Goal: Contribute content: Contribute content

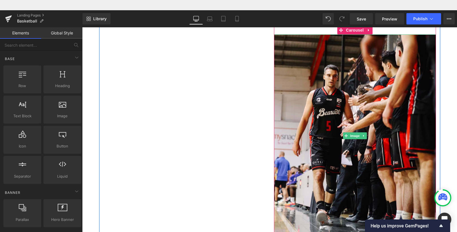
scroll to position [816, 0]
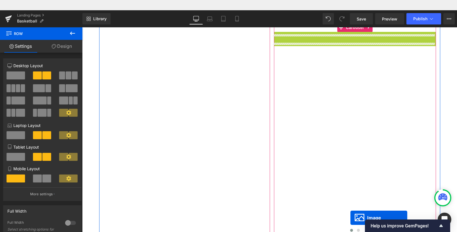
scroll to position [6, 0]
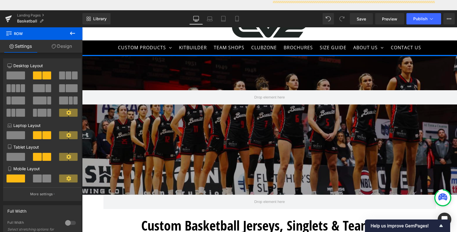
drag, startPoint x: 346, startPoint y: 133, endPoint x: 349, endPoint y: 216, distance: 83.4
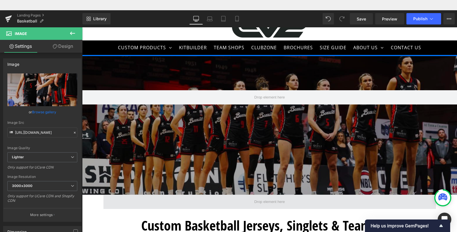
drag, startPoint x: 352, startPoint y: 32, endPoint x: 351, endPoint y: 202, distance: 169.8
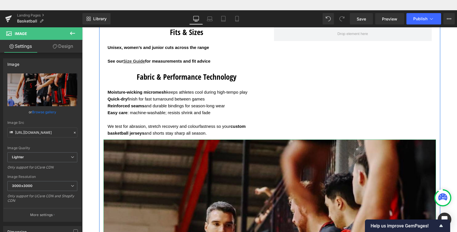
scroll to position [1541, 0]
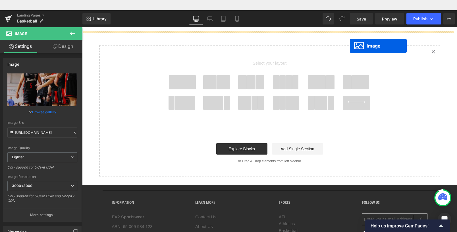
scroll to position [0, 0]
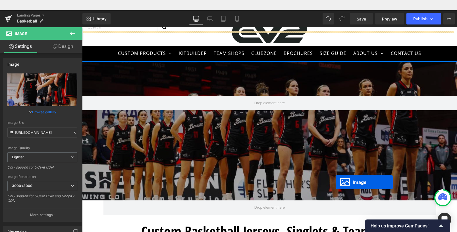
drag, startPoint x: 269, startPoint y: 152, endPoint x: 336, endPoint y: 172, distance: 69.8
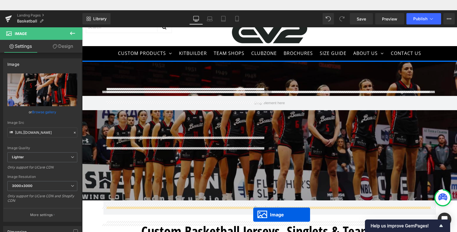
scroll to position [6, 0]
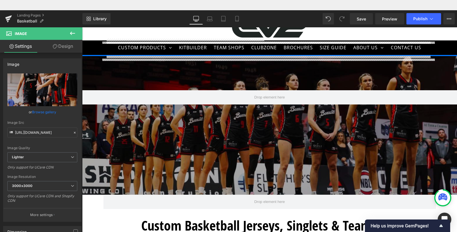
drag, startPoint x: 266, startPoint y: 33, endPoint x: 327, endPoint y: 67, distance: 69.8
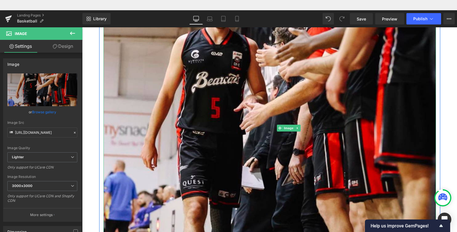
scroll to position [1644, 0]
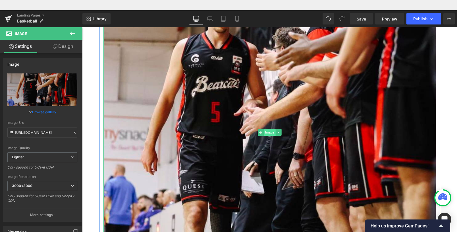
click at [272, 133] on span "Image" at bounding box center [270, 132] width 12 height 7
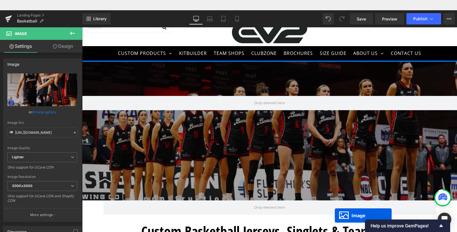
scroll to position [6, 0]
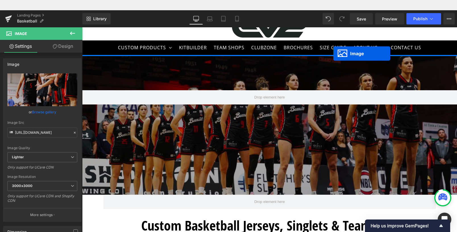
drag, startPoint x: 269, startPoint y: 134, endPoint x: 335, endPoint y: 192, distance: 87.5
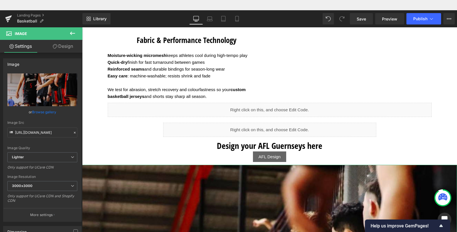
scroll to position [1540, 0]
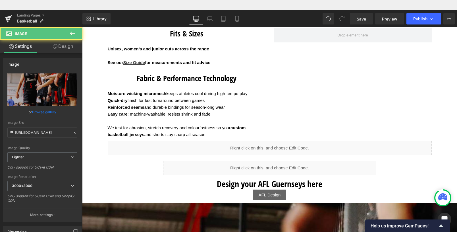
click at [354, 63] on div "Fits & Sizes Heading Unisex, women’s and junior cuts across the range See our S…" at bounding box center [270, 84] width 333 height 113
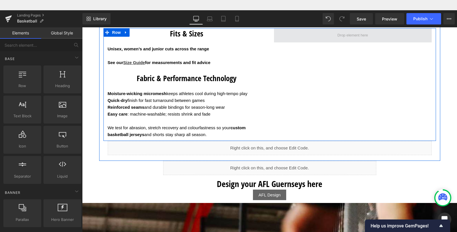
click at [352, 39] on span at bounding box center [353, 35] width 35 height 10
click at [352, 37] on span at bounding box center [353, 35] width 35 height 10
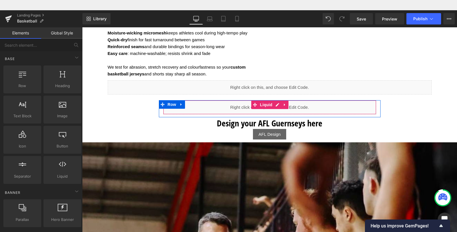
scroll to position [1659, 0]
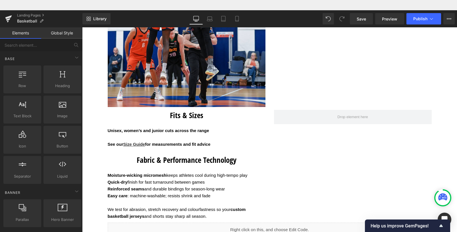
scroll to position [1447, 0]
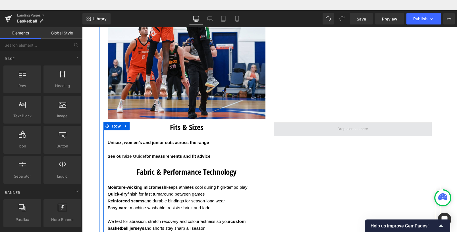
click at [348, 131] on span at bounding box center [353, 129] width 35 height 10
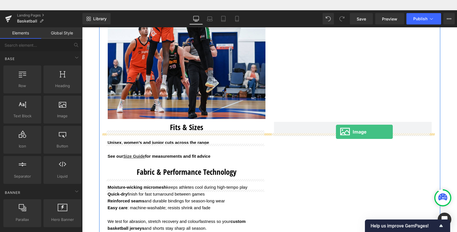
drag, startPoint x: 145, startPoint y: 126, endPoint x: 336, endPoint y: 121, distance: 191.8
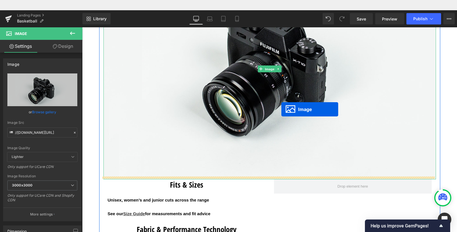
scroll to position [1403, 0]
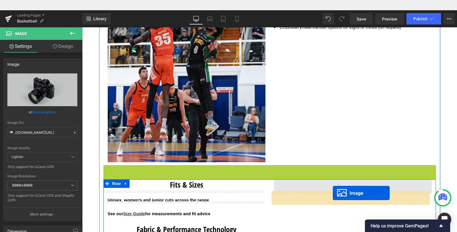
drag, startPoint x: 266, startPoint y: 71, endPoint x: 333, endPoint y: 183, distance: 130.6
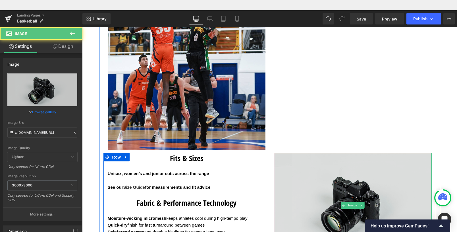
scroll to position [1453, 0]
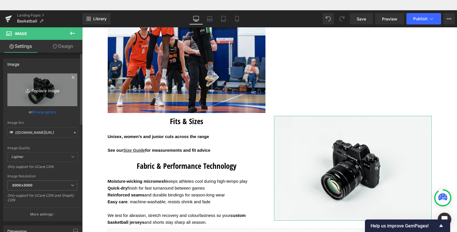
click at [41, 92] on icon "Replace Image" at bounding box center [43, 89] width 46 height 7
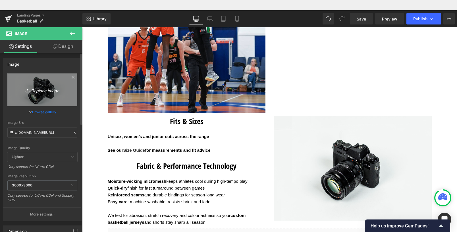
type input "C:\fakepath\Shop now _34_-1.avif"
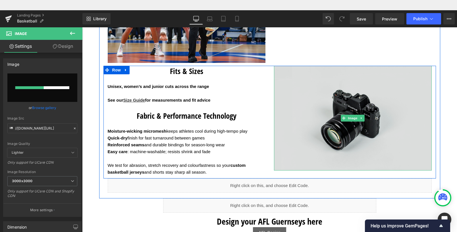
scroll to position [1505, 0]
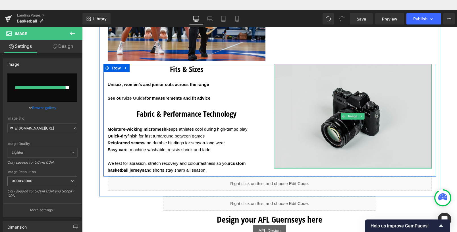
type input "[URL][DOMAIN_NAME]"
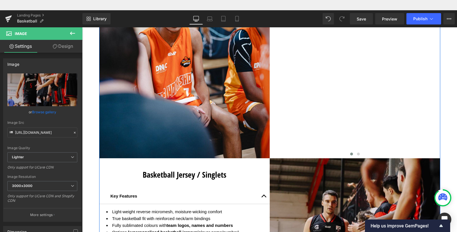
scroll to position [385, 0]
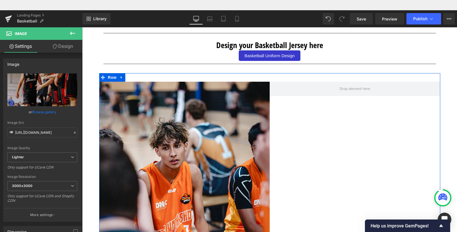
scroll to position [238, 0]
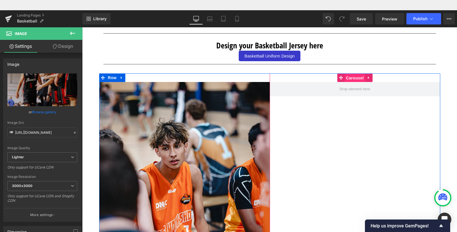
click at [360, 78] on span "Carousel" at bounding box center [355, 78] width 20 height 9
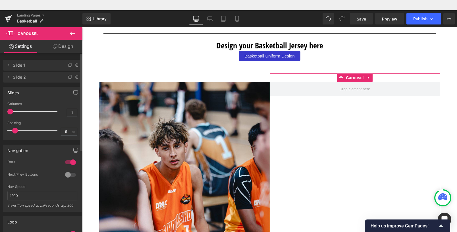
click at [22, 66] on span "Slide 1" at bounding box center [37, 65] width 48 height 11
click at [23, 77] on span "Slide 2" at bounding box center [37, 77] width 48 height 11
click at [27, 79] on span "Slide 2" at bounding box center [37, 77] width 48 height 11
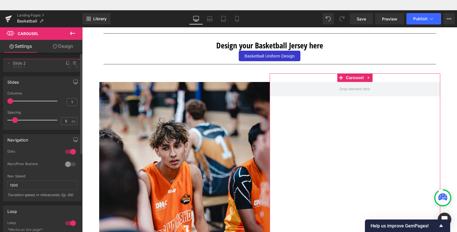
drag, startPoint x: 29, startPoint y: 75, endPoint x: 28, endPoint y: 61, distance: 14.0
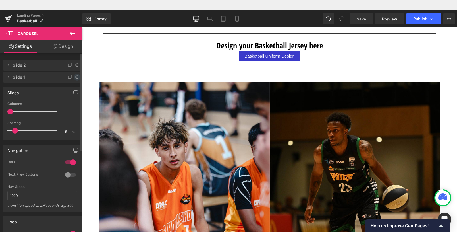
click at [75, 77] on icon at bounding box center [77, 77] width 5 height 5
click at [74, 77] on button "Delete" at bounding box center [71, 77] width 18 height 7
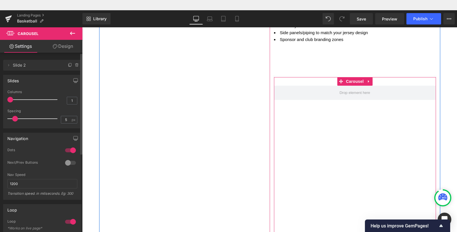
scroll to position [799, 0]
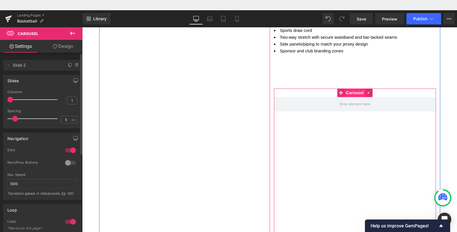
click at [353, 94] on span "Carousel" at bounding box center [355, 92] width 20 height 9
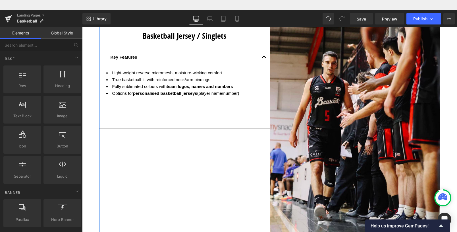
scroll to position [263, 0]
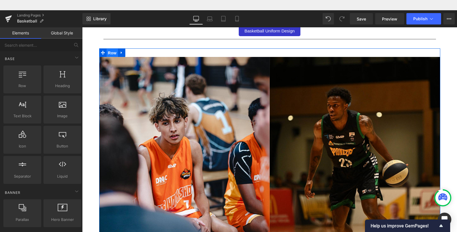
click at [112, 53] on span "Row" at bounding box center [112, 53] width 11 height 9
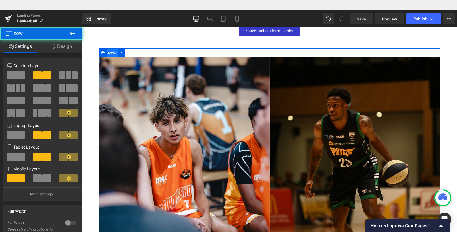
click at [112, 53] on span "Row" at bounding box center [112, 53] width 11 height 9
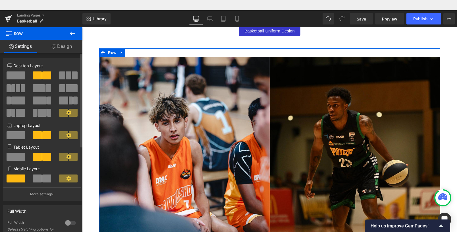
click at [42, 76] on span at bounding box center [46, 75] width 9 height 8
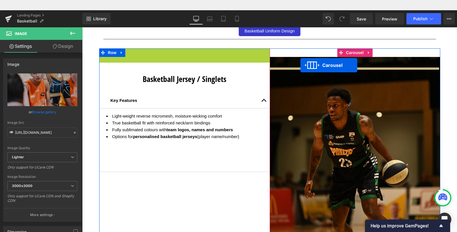
drag, startPoint x: 182, startPoint y: 53, endPoint x: 301, endPoint y: 55, distance: 118.9
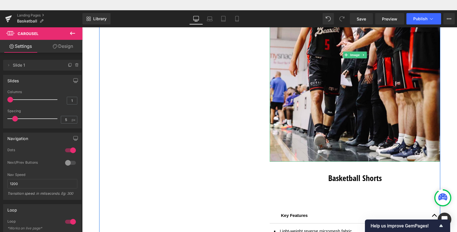
scroll to position [807, 0]
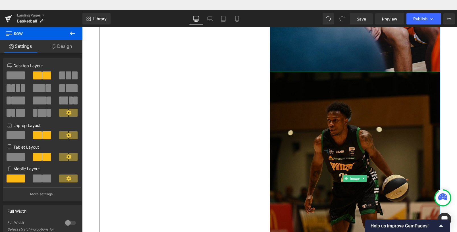
scroll to position [448, 0]
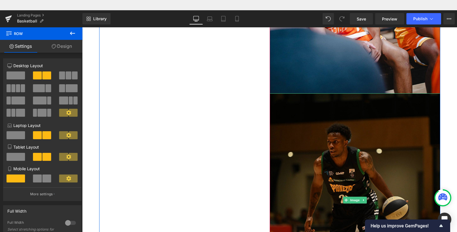
click at [344, 114] on img at bounding box center [355, 199] width 171 height 213
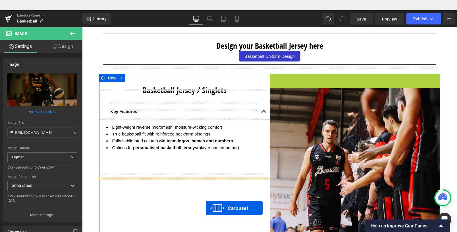
scroll to position [6, 0]
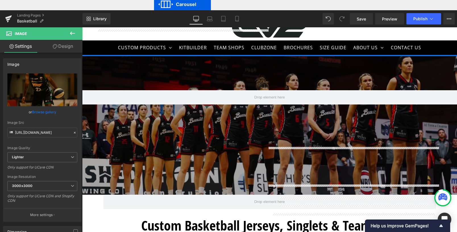
drag, startPoint x: 352, startPoint y: 78, endPoint x: 154, endPoint y: 159, distance: 213.6
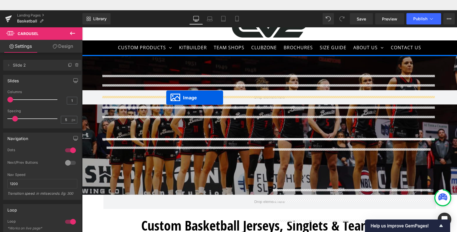
drag, startPoint x: 180, startPoint y: 30, endPoint x: 166, endPoint y: 178, distance: 148.5
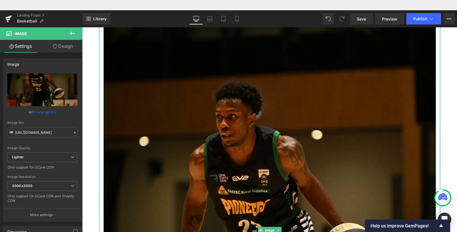
scroll to position [863, 0]
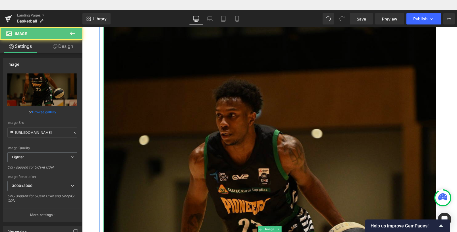
click at [176, 137] on img at bounding box center [270, 229] width 333 height 416
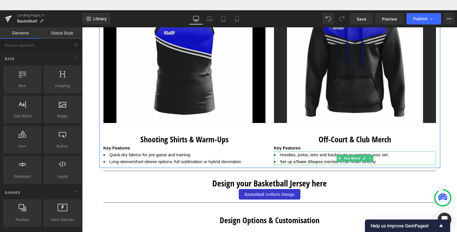
scroll to position [690, 0]
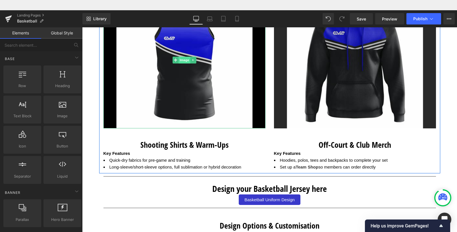
click at [183, 61] on span "Image" at bounding box center [185, 60] width 12 height 7
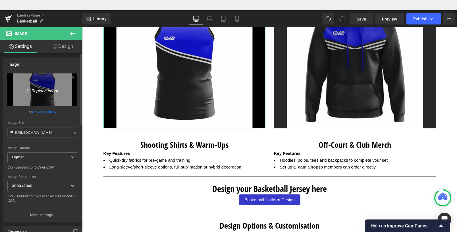
click at [42, 91] on icon "Replace Image" at bounding box center [43, 89] width 46 height 7
type input "C:\fakepath\Shop now _33_.avif"
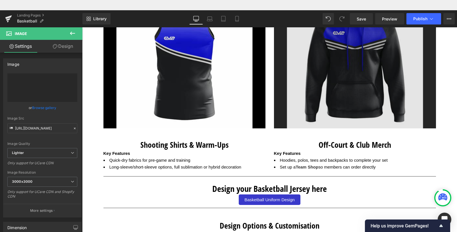
type input "[URL][DOMAIN_NAME]"
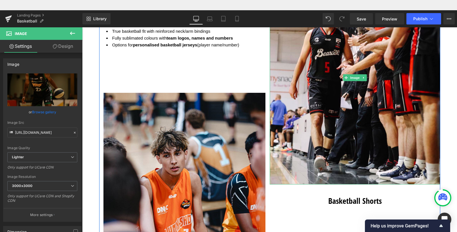
scroll to position [266, 0]
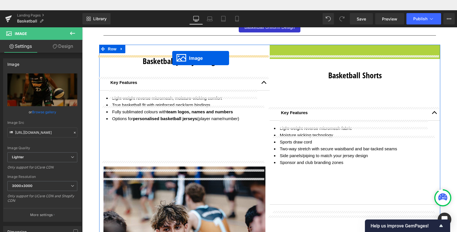
drag, startPoint x: 349, startPoint y: 150, endPoint x: 172, endPoint y: 48, distance: 204.3
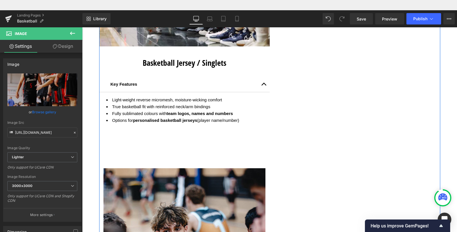
scroll to position [528, 0]
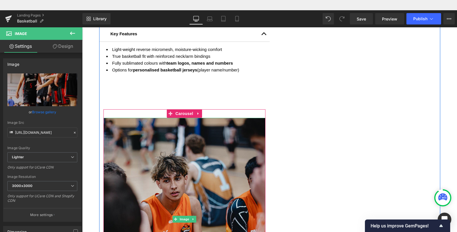
click at [181, 196] on img at bounding box center [185, 219] width 162 height 203
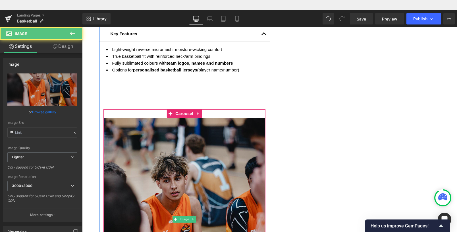
type input "[URL][DOMAIN_NAME]"
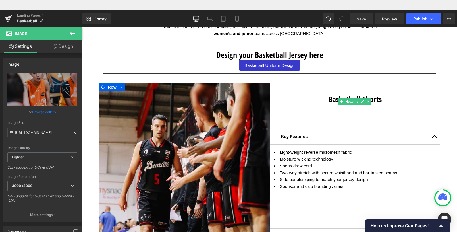
scroll to position [240, 0]
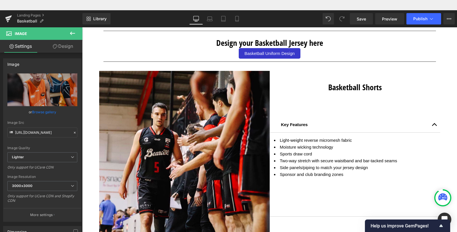
click at [71, 33] on icon at bounding box center [72, 33] width 5 height 3
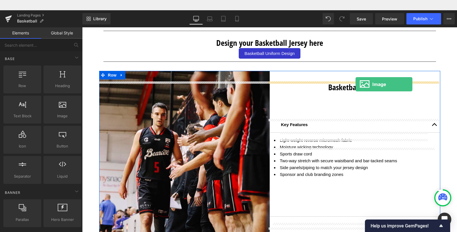
drag, startPoint x: 145, startPoint y: 126, endPoint x: 356, endPoint y: 74, distance: 217.6
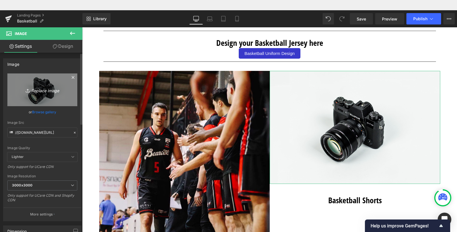
click at [43, 89] on icon "Replace Image" at bounding box center [43, 89] width 46 height 7
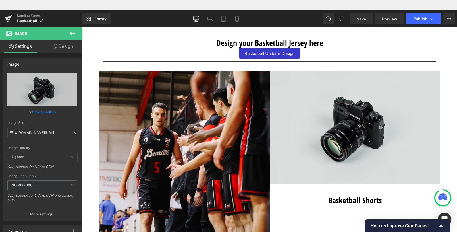
type input "C:\fakepath\Shop now _35_.avif"
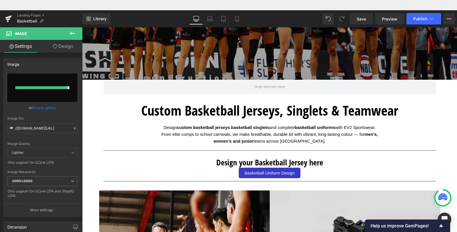
type input "[URL][DOMAIN_NAME]"
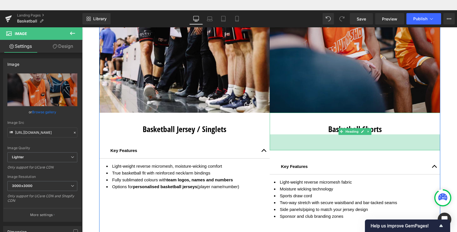
scroll to position [443, 0]
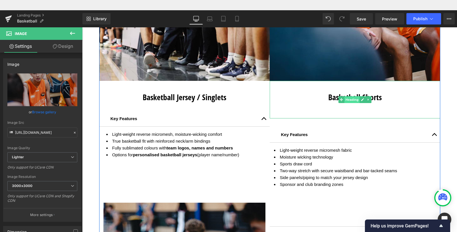
click at [351, 100] on span "Heading" at bounding box center [351, 99] width 15 height 7
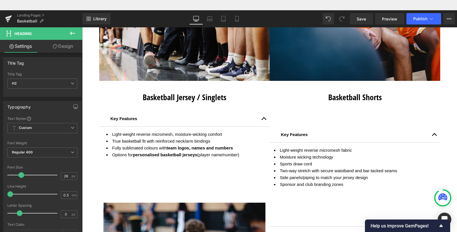
scroll to position [2, 0]
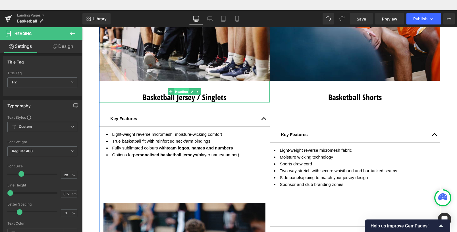
click at [181, 93] on span "Heading" at bounding box center [181, 91] width 15 height 7
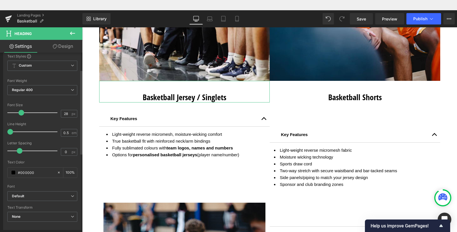
scroll to position [64, 0]
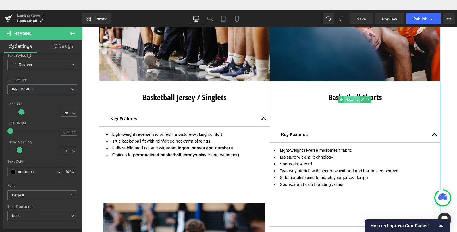
click at [347, 98] on span "Heading" at bounding box center [351, 99] width 15 height 7
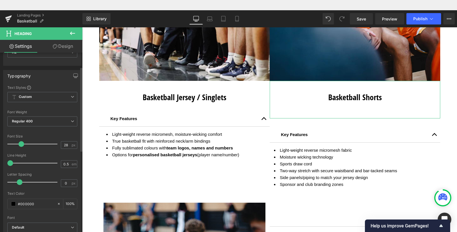
scroll to position [33, 0]
click at [63, 48] on link "Design" at bounding box center [62, 46] width 41 height 13
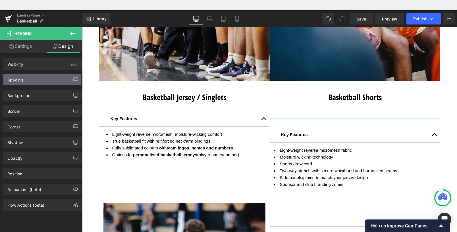
click at [22, 81] on div "Spacing" at bounding box center [15, 78] width 16 height 8
type input "0"
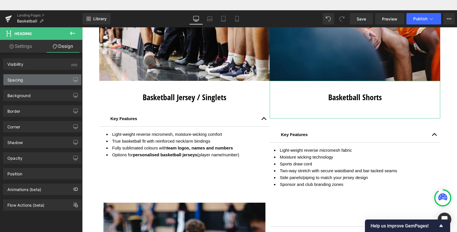
type input "0"
type input "56"
type input "0"
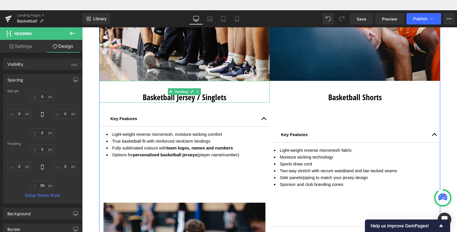
click at [180, 100] on strong "Basketball Jersey / Singlets" at bounding box center [185, 97] width 84 height 11
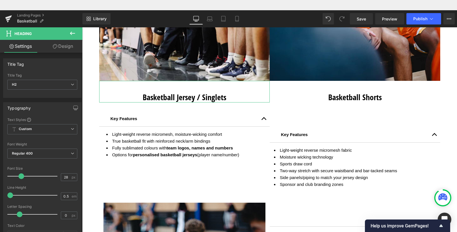
click at [66, 46] on link "Design" at bounding box center [62, 46] width 41 height 13
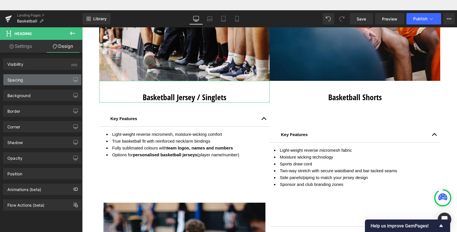
click at [25, 75] on div "Spacing" at bounding box center [42, 79] width 78 height 11
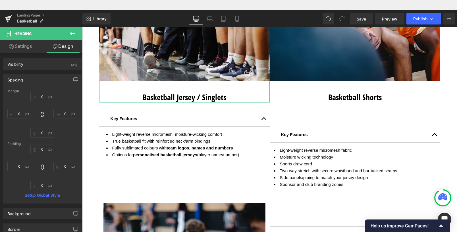
type input "0"
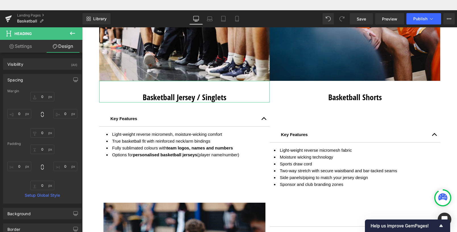
type input "0"
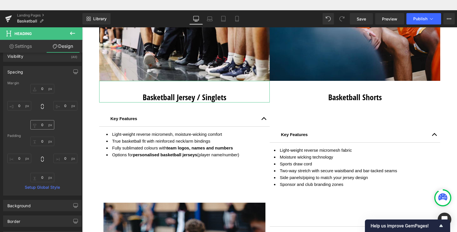
scroll to position [96, 0]
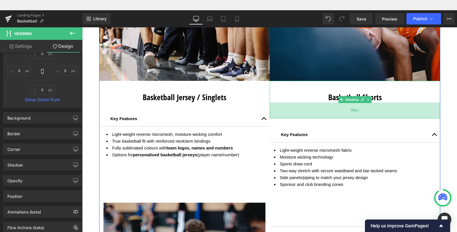
click at [354, 113] on span "56px" at bounding box center [355, 110] width 8 height 7
click at [354, 113] on div "Basketball Shorts" at bounding box center [355, 100] width 171 height 38
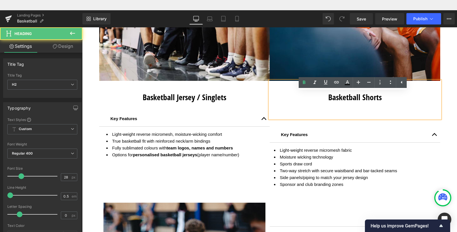
click at [366, 115] on div "Basketball Shorts" at bounding box center [355, 100] width 171 height 38
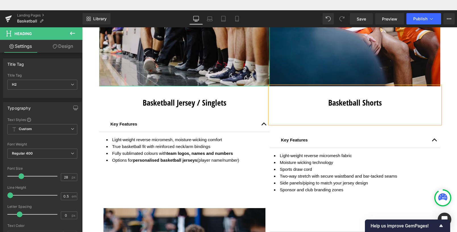
scroll to position [540, 0]
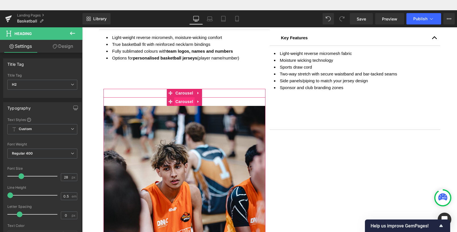
click at [183, 102] on span "Carousel" at bounding box center [184, 101] width 20 height 9
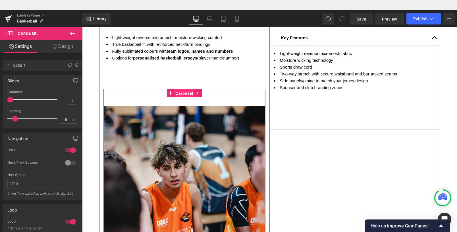
click at [178, 92] on span "Carousel" at bounding box center [184, 93] width 20 height 9
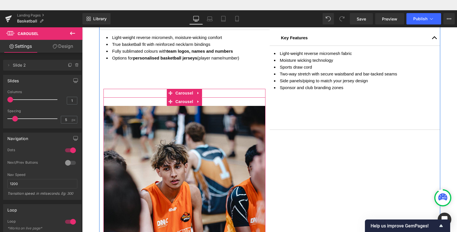
click at [181, 99] on span "Carousel" at bounding box center [184, 101] width 20 height 9
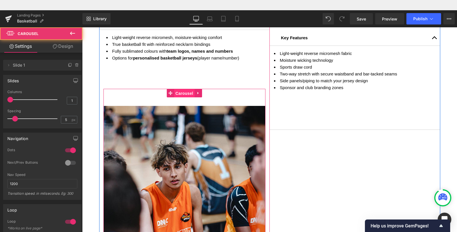
click at [181, 94] on span "Carousel" at bounding box center [184, 93] width 20 height 9
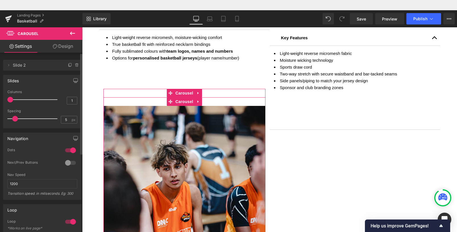
click at [22, 66] on span "Slide 2" at bounding box center [37, 65] width 48 height 11
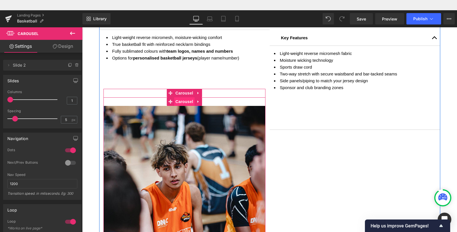
click at [181, 102] on span "Carousel" at bounding box center [184, 101] width 20 height 9
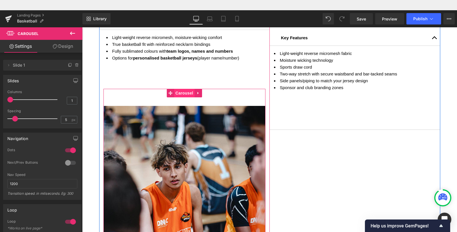
click at [181, 94] on span "Carousel" at bounding box center [184, 93] width 20 height 9
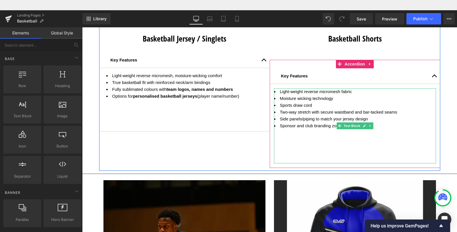
scroll to position [486, 0]
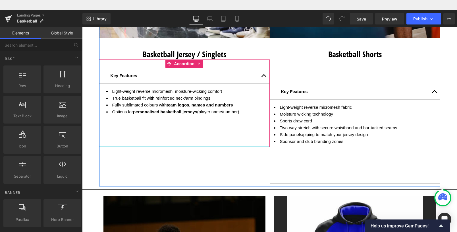
click at [208, 147] on div at bounding box center [184, 146] width 171 height 1
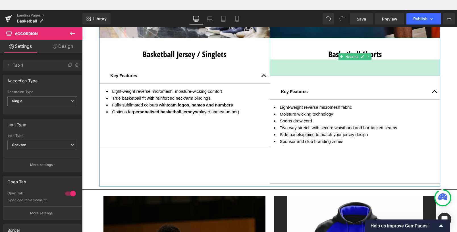
drag, startPoint x: 337, startPoint y: 68, endPoint x: 350, endPoint y: 57, distance: 17.2
click at [337, 68] on div "56px" at bounding box center [355, 67] width 171 height 16
click at [337, 68] on div "Basketball Shorts" at bounding box center [355, 57] width 171 height 38
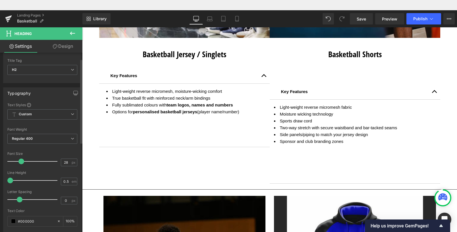
scroll to position [15, 0]
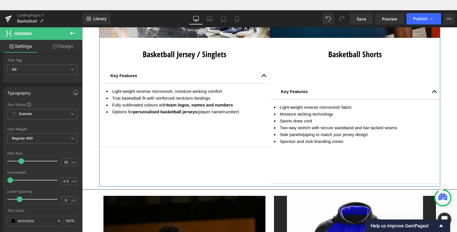
click at [184, 57] on strong "Basketball Jersey / Singlets" at bounding box center [185, 54] width 84 height 11
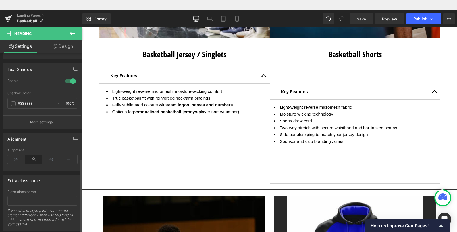
scroll to position [238, 0]
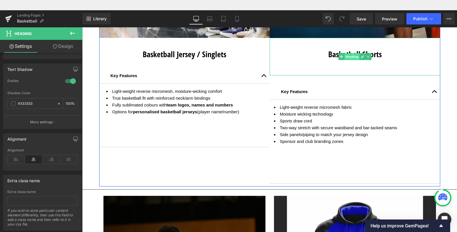
click at [344, 55] on span "Heading" at bounding box center [351, 56] width 15 height 7
click at [329, 55] on strong "Basketball Shorts" at bounding box center [355, 54] width 53 height 11
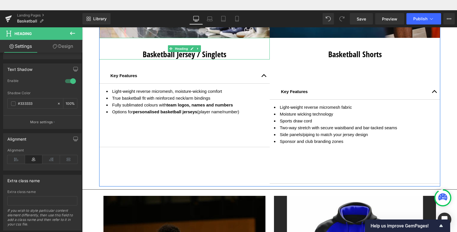
click at [194, 57] on strong "Basketball Jersey / Singlets" at bounding box center [185, 54] width 84 height 11
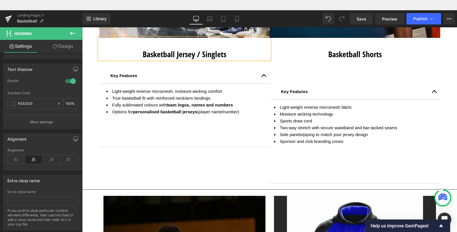
click at [194, 57] on strong "Basketball Jersey / Singlets" at bounding box center [185, 54] width 84 height 11
click at [68, 47] on link "Design" at bounding box center [62, 46] width 41 height 13
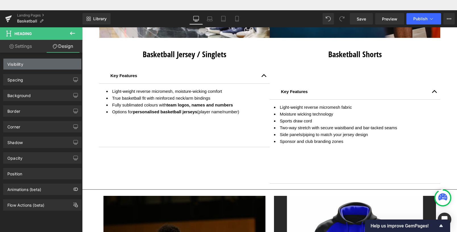
click at [41, 64] on div "Visibility" at bounding box center [42, 64] width 78 height 11
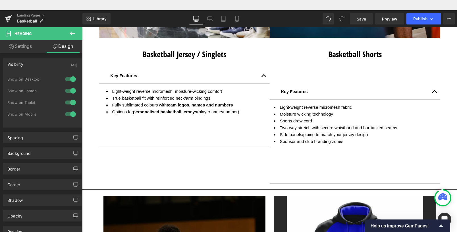
type input "0"
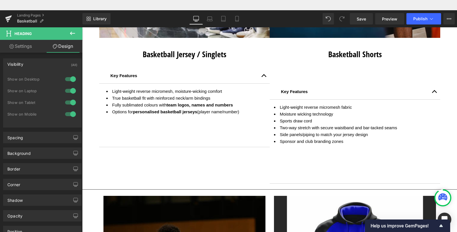
type input "0"
click at [35, 141] on div "Spacing" at bounding box center [42, 137] width 78 height 11
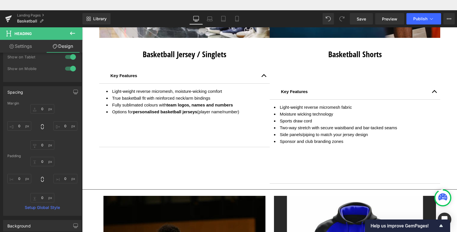
scroll to position [96, 0]
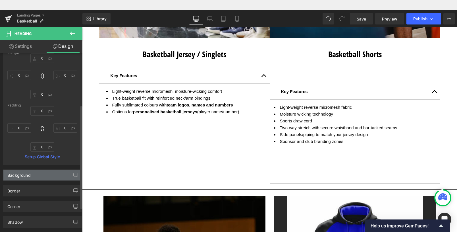
click at [37, 172] on div "Background" at bounding box center [42, 175] width 78 height 11
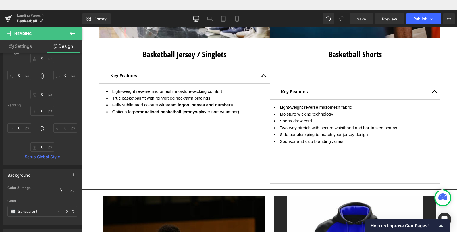
scroll to position [97, 0]
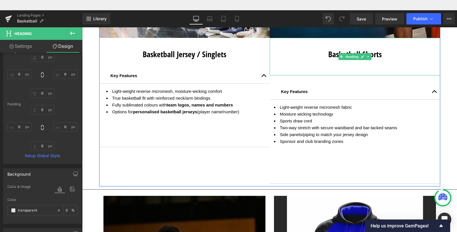
click at [331, 56] on strong "Basketball Shorts" at bounding box center [355, 54] width 53 height 11
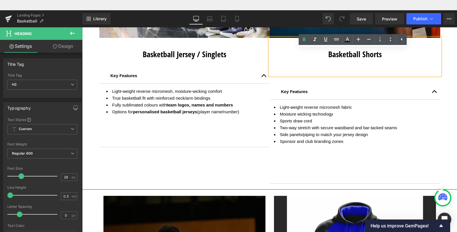
click at [348, 55] on strong "Basketball Shorts" at bounding box center [355, 54] width 53 height 11
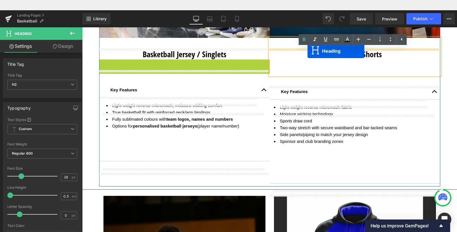
drag, startPoint x: 183, startPoint y: 69, endPoint x: 308, endPoint y: 41, distance: 128.4
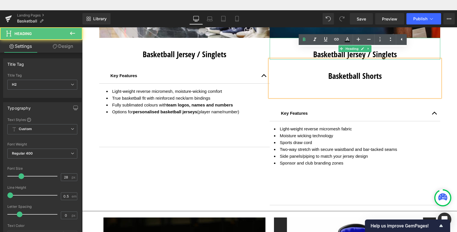
scroll to position [508, 0]
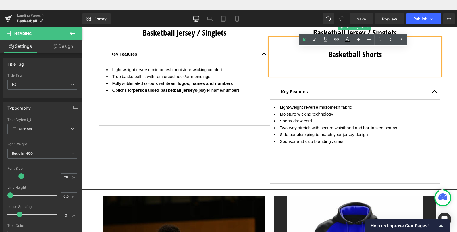
click at [375, 59] on strong "Basketball Shorts" at bounding box center [355, 54] width 53 height 11
drag, startPoint x: 382, startPoint y: 56, endPoint x: 327, endPoint y: 55, distance: 55.2
click at [327, 55] on h2 "Basketball Shorts" at bounding box center [355, 54] width 171 height 11
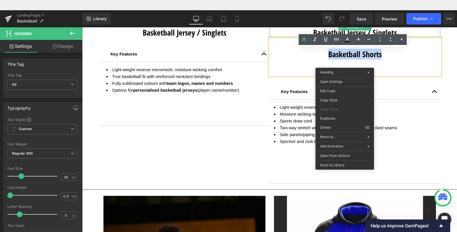
copy strong "Basketball Shorts"
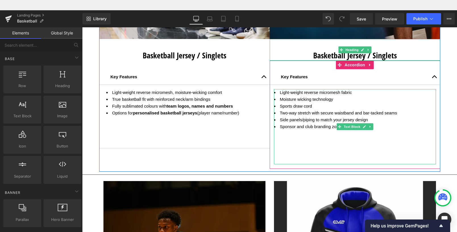
scroll to position [468, 0]
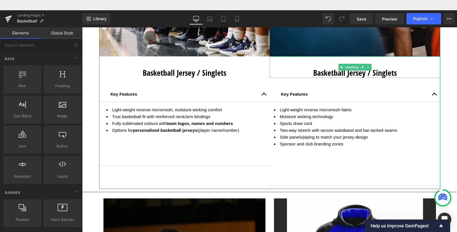
drag, startPoint x: 385, startPoint y: 76, endPoint x: 394, endPoint y: 81, distance: 9.9
click at [385, 76] on strong "Basketball Jersey / Singlets" at bounding box center [355, 72] width 84 height 11
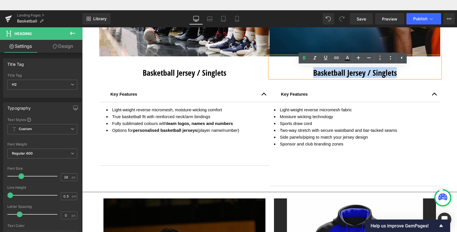
drag, startPoint x: 394, startPoint y: 73, endPoint x: 310, endPoint y: 73, distance: 83.9
click at [310, 73] on h2 "Basketball Jersey / Singlets" at bounding box center [355, 72] width 171 height 11
paste div
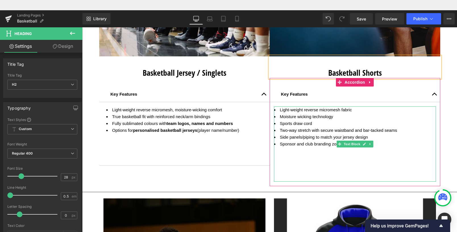
click at [349, 172] on div "Light-weight reverse micromesh fabric Moisture wicking technology Sports draw c…" at bounding box center [355, 143] width 162 height 75
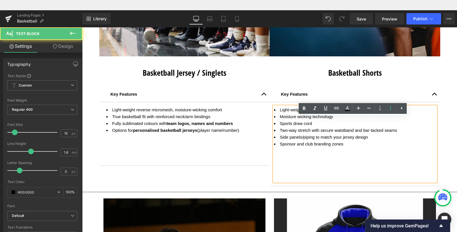
click at [315, 162] on div "Light-weight reverse micromesh fabric Moisture wicking technology Sports draw c…" at bounding box center [355, 143] width 162 height 75
click at [353, 171] on div "Light-weight reverse micromesh fabric Moisture wicking technology Sports draw c…" at bounding box center [355, 143] width 162 height 75
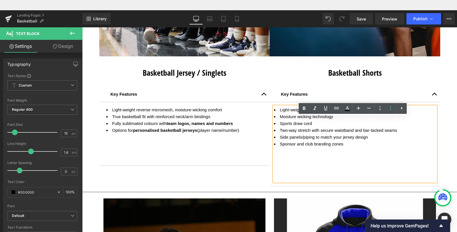
click at [248, 150] on div "Light-weight reverse micromesh, moisture-wicking comfort True basketball fit wi…" at bounding box center [185, 133] width 162 height 55
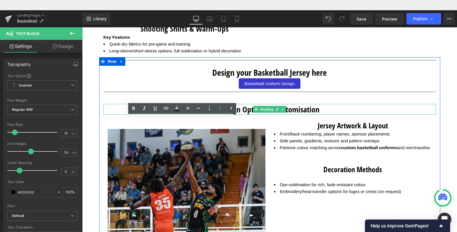
scroll to position [858, 0]
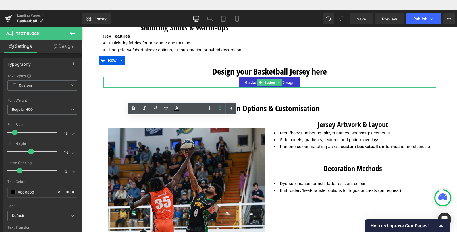
click at [284, 83] on span "Basketball Uniform Design" at bounding box center [270, 82] width 50 height 5
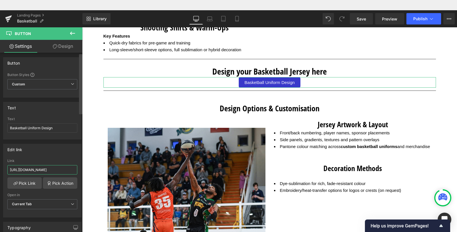
scroll to position [0, 116]
drag, startPoint x: 9, startPoint y: 170, endPoint x: 80, endPoint y: 176, distance: 71.4
click at [80, 176] on div "Button Button Styles Custom Custom Setup Global Style Custom Setup Global Style…" at bounding box center [41, 149] width 82 height 192
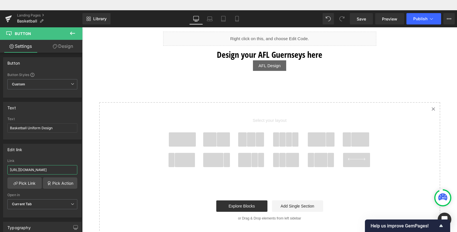
scroll to position [1367, 0]
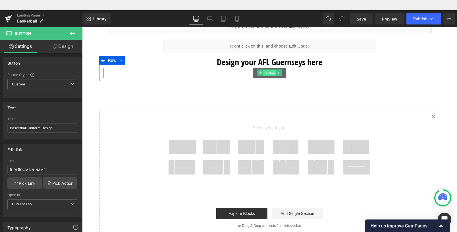
click at [272, 75] on span "Button" at bounding box center [269, 73] width 13 height 7
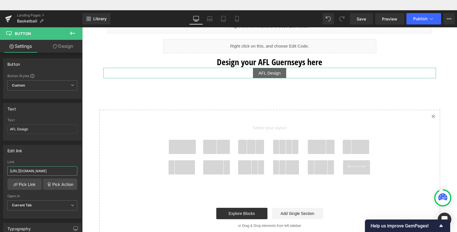
scroll to position [0, 112]
drag, startPoint x: 91, startPoint y: 189, endPoint x: 98, endPoint y: 177, distance: 13.7
paste input "basketball_au"
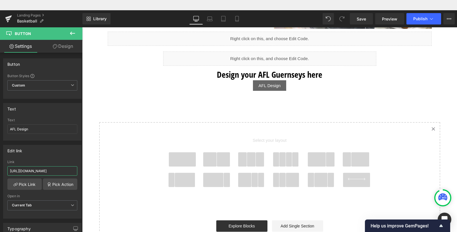
scroll to position [1354, 0]
type input "[URL][DOMAIN_NAME]"
drag, startPoint x: 35, startPoint y: 129, endPoint x: -8, endPoint y: 119, distance: 44.1
click at [0, 119] on html "Domain dr 78 ar 18.1K rp 561 rd 175 kw 2 st 2 0$ Page ur 0 rp 0 rd 0 kw 0 st 0 …" at bounding box center [228, 116] width 457 height 232
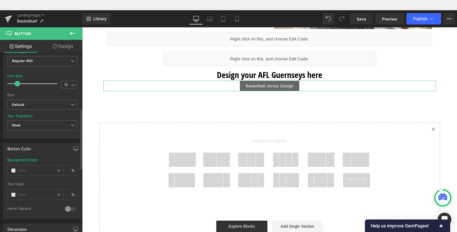
scroll to position [189, 0]
type input "Basketball Jersey Design"
click at [30, 166] on input "text" at bounding box center [36, 169] width 36 height 6
click at [22, 168] on input "text" at bounding box center [36, 169] width 36 height 6
type input "0"
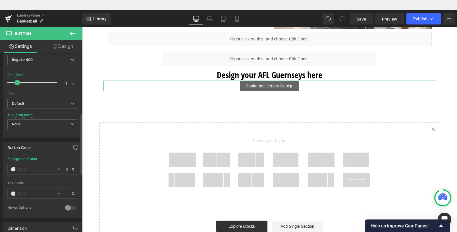
click at [3, 167] on div "Background Color 0 % Text Color % 0 Hover Options Background Color Hover % Text…" at bounding box center [42, 187] width 78 height 61
click at [12, 169] on span at bounding box center [13, 169] width 5 height 5
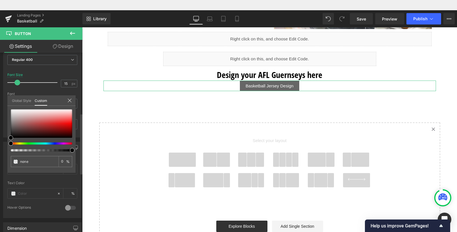
type input "#000000"
type input "100"
type input "#000000"
type input "100"
click at [51, 144] on div at bounding box center [39, 143] width 61 height 2
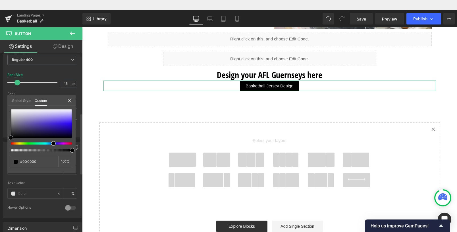
type input "#4c35be"
type input "#4f38c1"
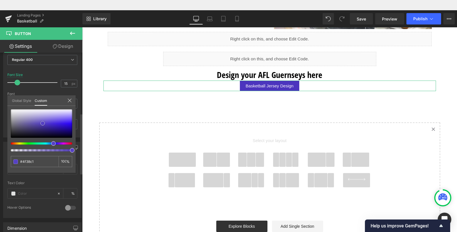
type input "#5641c3"
type input "#5a46c3"
type input "#5b47c1"
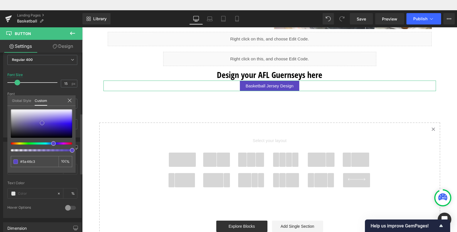
type input "#5b47c1"
type input "#5843c0"
type input "#5b47c1"
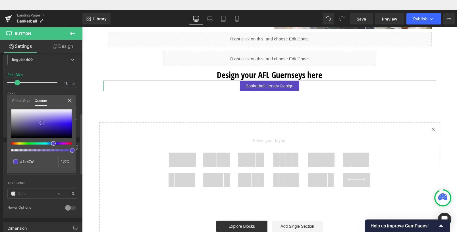
type input "#6753ca"
type input "#6956cc"
type input "#6e5bcc"
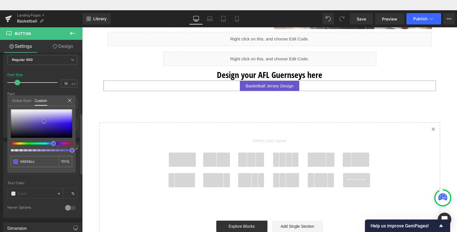
type input "#6e5bcc"
type input "#705dce"
type input "#7968ce"
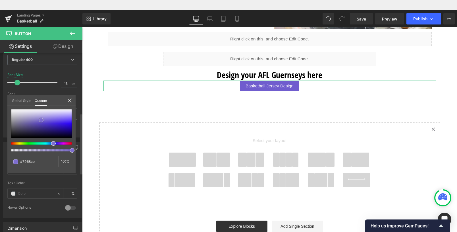
type input "#7d6dce"
type input "#8778cd"
type input "#8e7ecd"
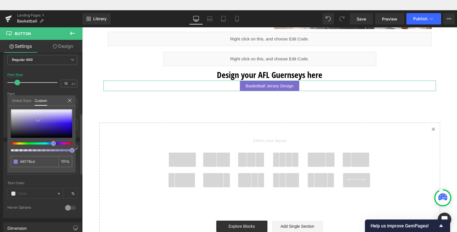
type input "#8e7ecd"
type input "#9183cd"
type input "#9284cb"
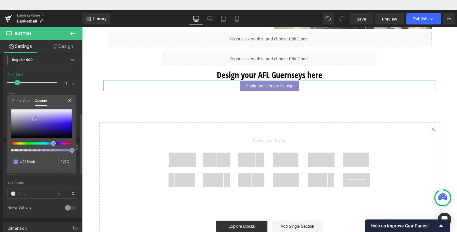
type input "#9486ca"
type input "#9788d2"
type input "#9a8cd3"
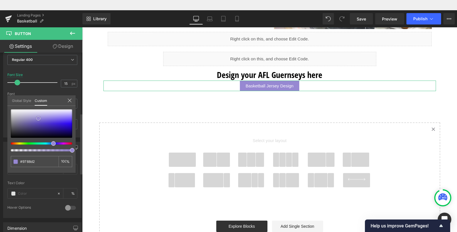
type input "#9a8cd3"
type input "#a498d7"
type input "#aba1dd"
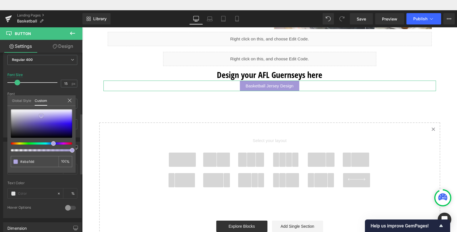
type input "#b1a8e0"
type input "#b7aee4"
type input "#b6ade5"
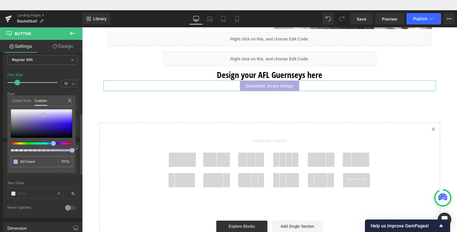
type input "#b6ade5"
type input "#b5abe7"
type input "#b0a4e9"
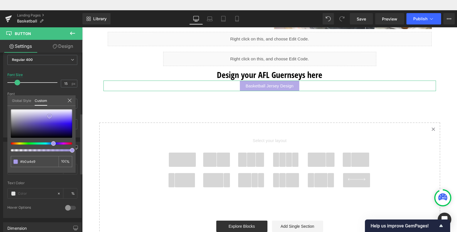
type input "#a89be8"
type input "#a092e7"
type input "#9787e7"
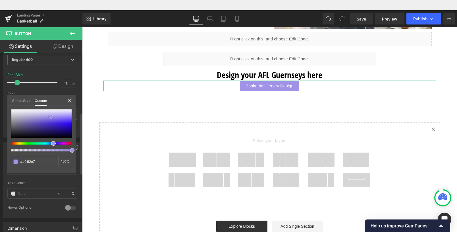
type input "#9787e7"
type input "#8c7ae5"
type input "#7d69e2"
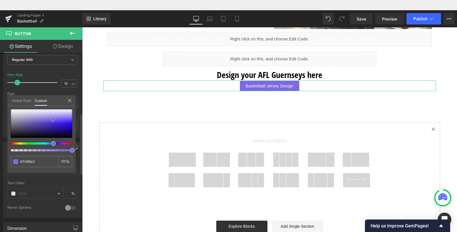
type input "#654ddf"
type input "#5a40dd"
type input "#4b2eda"
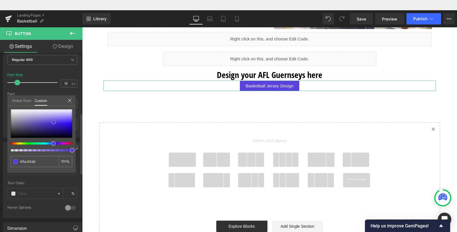
type input "#4b2eda"
type input "#472ad9"
type input "#4022d6"
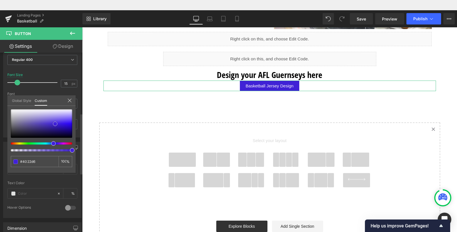
type input "#3e21d3"
type input "#3d20cf"
type input "#3a1dc7"
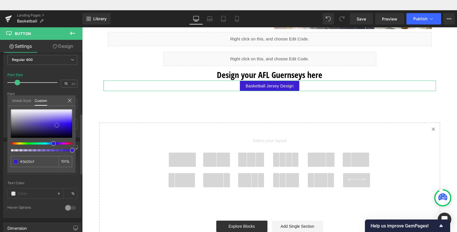
type input "#3a1dc7"
type input "#381cc4"
type input "#361bbf"
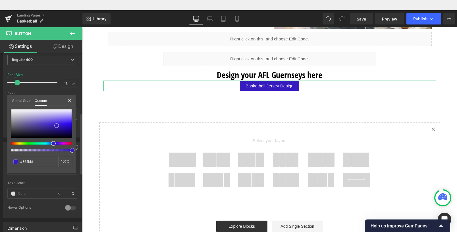
type input "#361bba"
type input "#361fa7"
type input "#473a87"
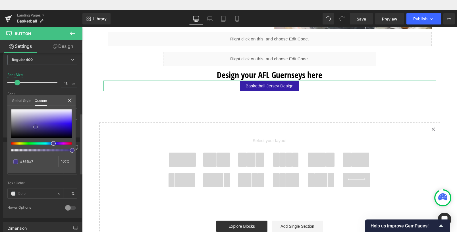
type input "#473a87"
type input "#4c437d"
type input "#4d457c"
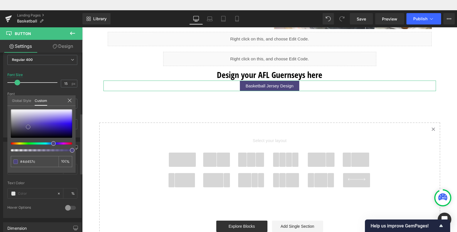
type input "#4c437d"
type input "#4d4482"
type input "#4a3e8d"
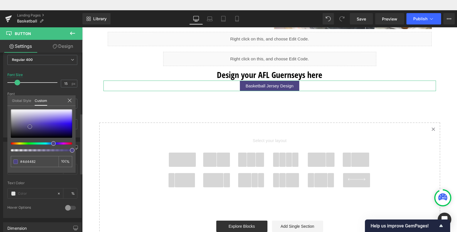
type input "#4a3e8d"
type input "#4d4095"
type input "#6052ac"
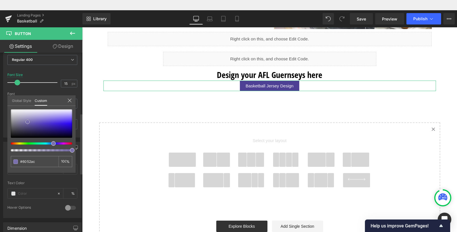
type input "#7970ad"
type input "#847cb0"
type input "#877fb2"
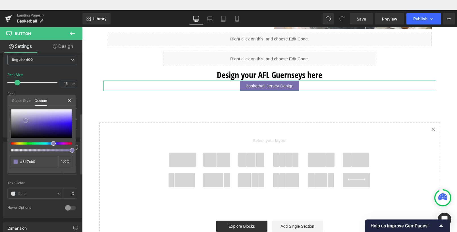
type input "#877fb2"
type input "#7f76b0"
type input "#7b71b1"
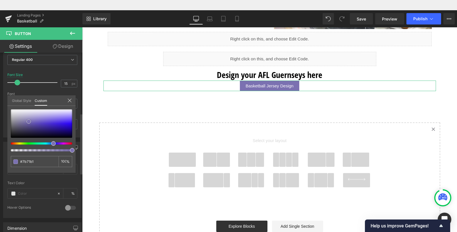
type input "#766cb1"
type input "#7368af"
type input "#6357a7"
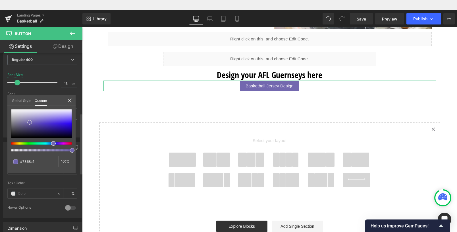
type input "#6357a7"
type input "#665aaa"
drag, startPoint x: 45, startPoint y: 124, endPoint x: 30, endPoint y: 123, distance: 14.8
click at [30, 123] on div at bounding box center [41, 123] width 61 height 28
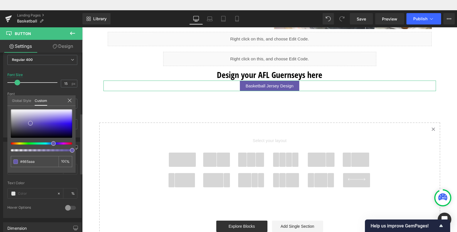
click at [50, 145] on div at bounding box center [41, 130] width 61 height 42
type input "#5a5aaa"
click at [49, 143] on div at bounding box center [39, 143] width 61 height 2
type input "#6a5aaa"
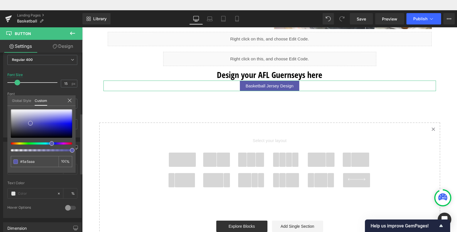
type input "#6a5aaa"
type input "#645aaa"
type input "#5e5aaa"
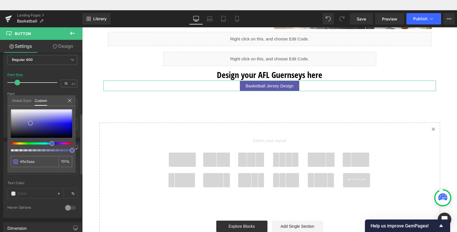
type input "#5c5aaa"
type input "#5a5eaa"
type input "#5a64aa"
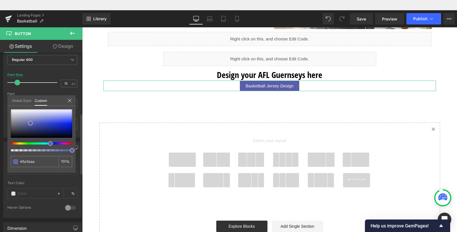
type input "#5a64aa"
drag, startPoint x: 50, startPoint y: 145, endPoint x: 45, endPoint y: 144, distance: 4.9
click at [45, 144] on div at bounding box center [39, 143] width 61 height 2
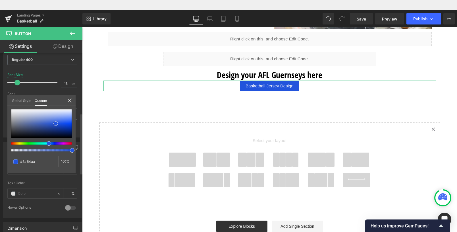
drag, startPoint x: 52, startPoint y: 119, endPoint x: 56, endPoint y: 123, distance: 5.6
click at [56, 123] on div at bounding box center [41, 123] width 61 height 28
click at [74, 48] on link "Design" at bounding box center [62, 46] width 41 height 13
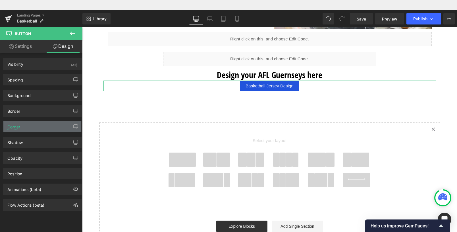
click at [33, 128] on div "Corner" at bounding box center [42, 126] width 78 height 11
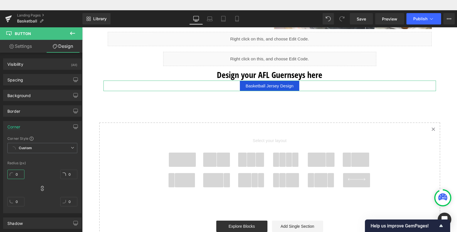
click at [18, 174] on input "0" at bounding box center [15, 174] width 17 height 9
type input "5"
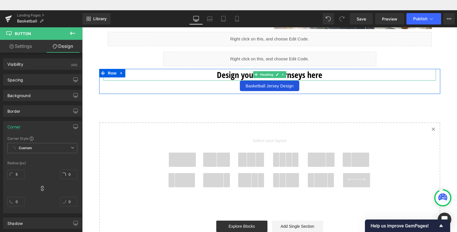
click at [292, 78] on h1 "Design your AFL Guernseys here" at bounding box center [270, 75] width 333 height 12
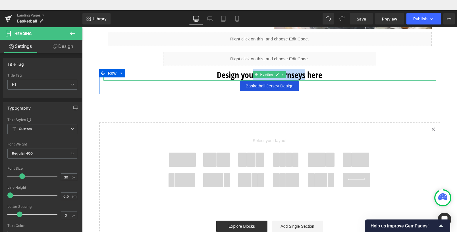
drag, startPoint x: 303, startPoint y: 76, endPoint x: 249, endPoint y: 72, distance: 53.9
click at [249, 72] on h1 "Design your AFL Guernseys here" at bounding box center [270, 75] width 333 height 12
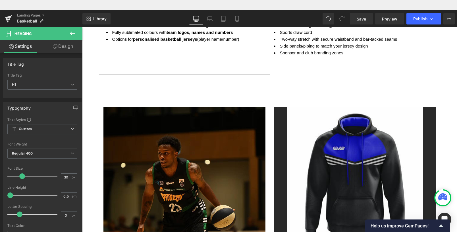
scroll to position [481, 0]
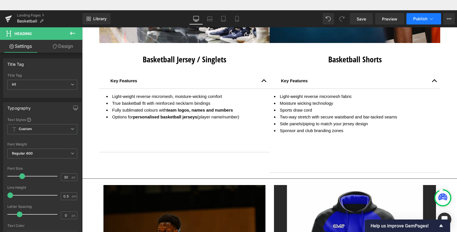
click at [413, 16] on button "Publish" at bounding box center [424, 18] width 35 height 11
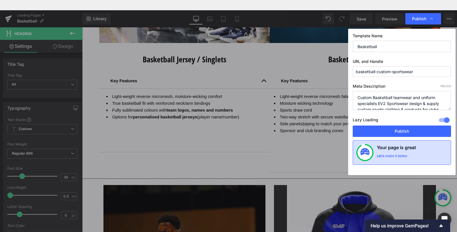
click at [396, 157] on div "Let’s make it better" at bounding box center [392, 157] width 31 height 7
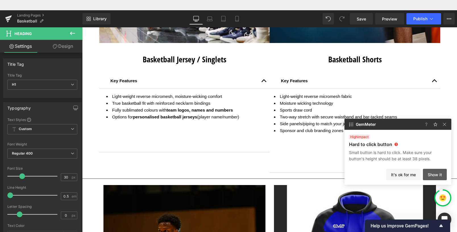
click at [440, 176] on button "Show it" at bounding box center [435, 174] width 24 height 11
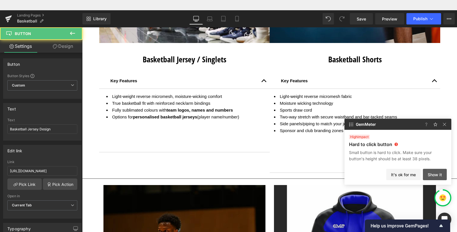
scroll to position [394, 0]
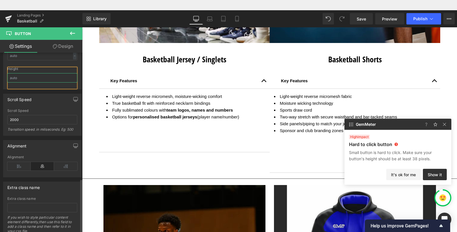
click at [39, 80] on input "text" at bounding box center [42, 77] width 70 height 9
click at [37, 79] on input "text" at bounding box center [42, 77] width 70 height 9
drag, startPoint x: 29, startPoint y: 80, endPoint x: 18, endPoint y: 78, distance: 11.3
click at [18, 78] on input "text" at bounding box center [42, 77] width 70 height 9
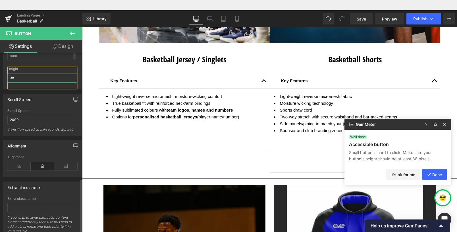
type input "38"
click at [441, 175] on button "Done" at bounding box center [435, 174] width 24 height 11
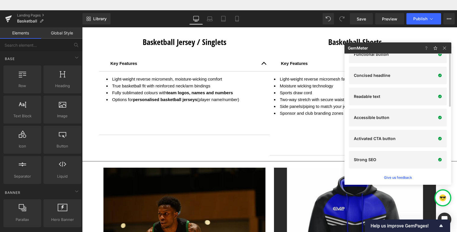
scroll to position [95, 0]
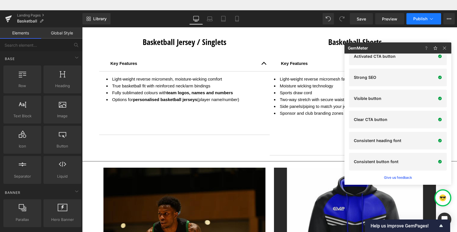
click at [424, 20] on span "Publish" at bounding box center [421, 18] width 14 height 5
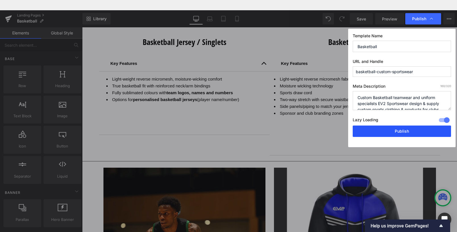
click at [407, 129] on button "Publish" at bounding box center [402, 130] width 98 height 11
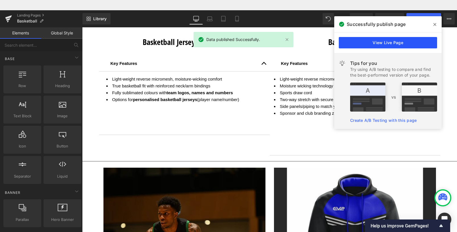
click at [403, 44] on link "View Live Page" at bounding box center [388, 42] width 98 height 11
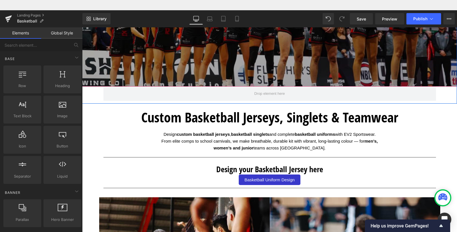
scroll to position [114, 0]
